Goal: Consume media (video, audio): Consume media (video, audio)

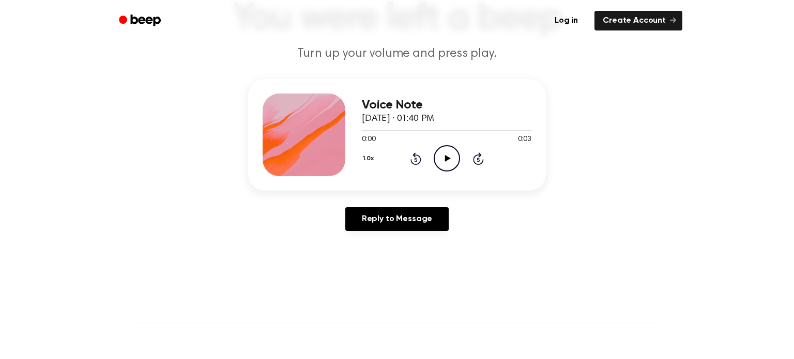
scroll to position [90, 0]
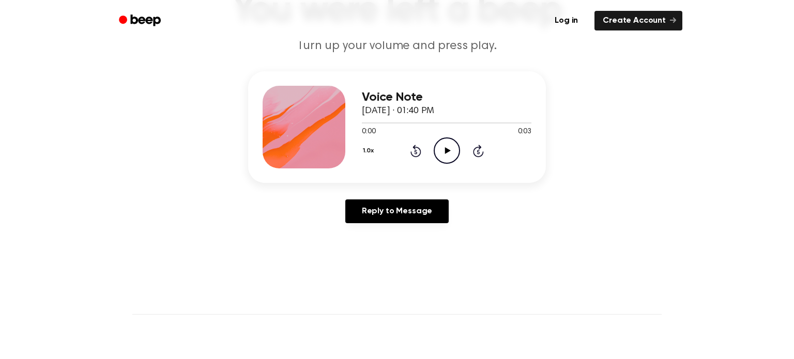
click at [456, 152] on icon "Play Audio" at bounding box center [447, 150] width 26 height 26
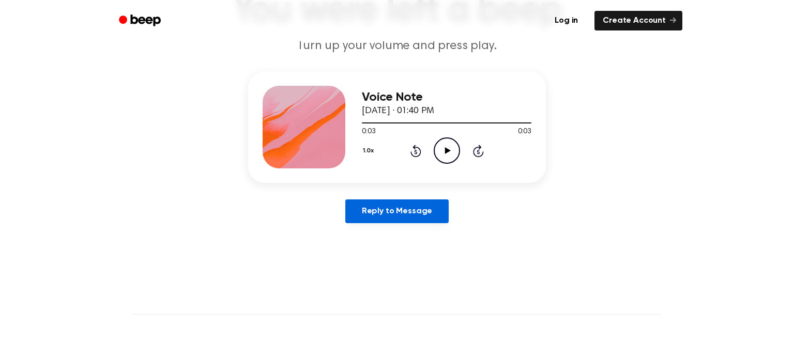
click at [393, 207] on link "Reply to Message" at bounding box center [396, 211] width 103 height 24
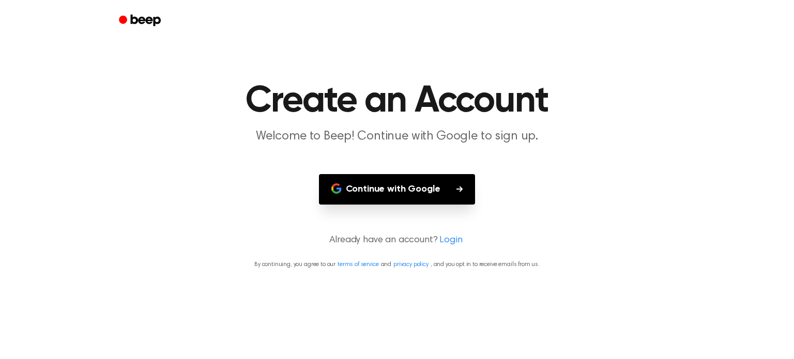
scroll to position [90, 0]
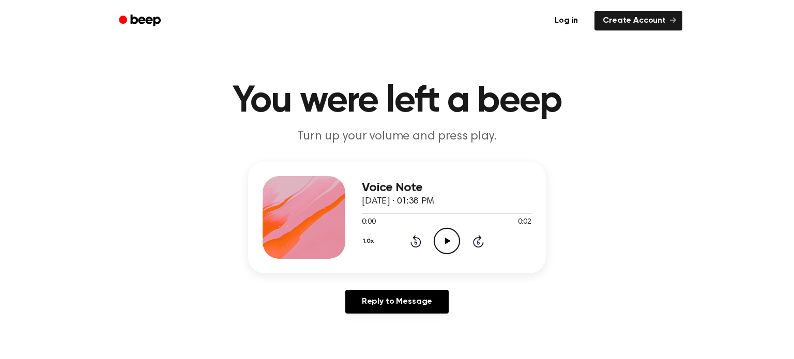
click at [445, 236] on icon "Play Audio" at bounding box center [447, 241] width 26 height 26
click at [446, 236] on icon "Play Audio" at bounding box center [447, 241] width 26 height 26
click at [449, 250] on icon "Play Audio" at bounding box center [447, 241] width 26 height 26
click at [448, 249] on icon "Pause Audio" at bounding box center [447, 241] width 26 height 26
click at [0, 135] on main "You were left a beep Turn up your volume and press play. Voice Note [DATE] · 01…" at bounding box center [397, 318] width 794 height 637
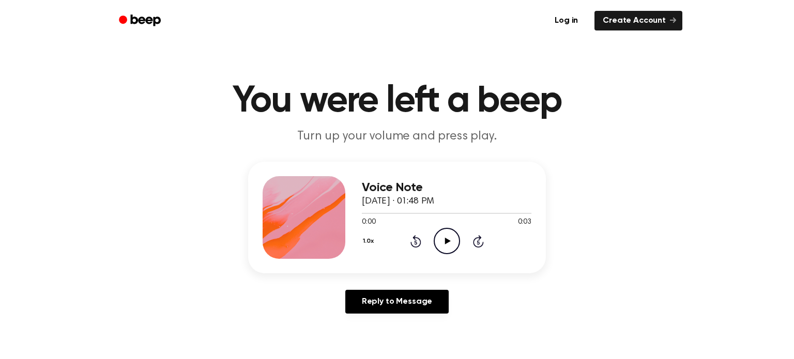
click at [447, 242] on icon at bounding box center [447, 241] width 6 height 7
click at [447, 241] on icon at bounding box center [446, 241] width 5 height 7
click at [455, 241] on icon "Play Audio" at bounding box center [447, 241] width 26 height 26
click at [454, 240] on icon "Play Audio" at bounding box center [447, 241] width 26 height 26
click at [453, 244] on icon "Pause Audio" at bounding box center [447, 241] width 26 height 26
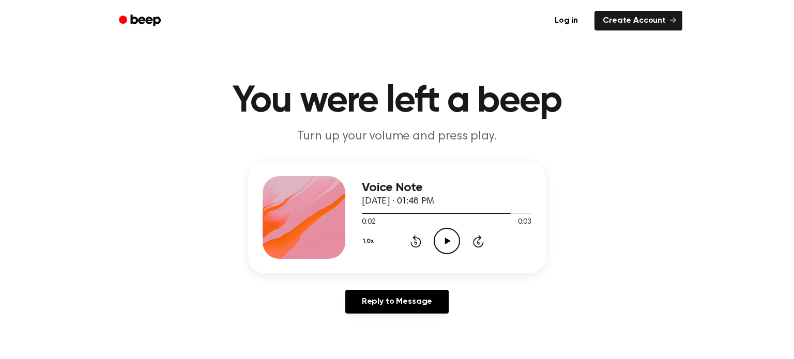
click at [455, 242] on icon "Play Audio" at bounding box center [447, 241] width 26 height 26
click at [793, 232] on main "You were left a beep Turn up your volume and press play. Voice Note [DATE] · 01…" at bounding box center [397, 318] width 794 height 637
click at [434, 238] on circle at bounding box center [446, 240] width 25 height 25
